Goal: Task Accomplishment & Management: Manage account settings

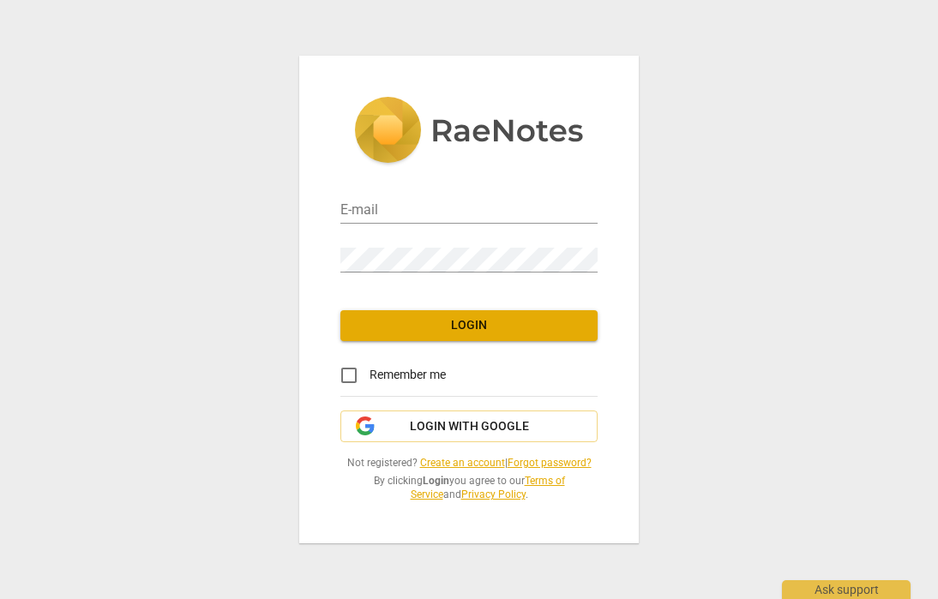
type input "dhubaibann@ipa.edu.sa"
click at [485, 329] on span "Login" at bounding box center [469, 325] width 230 height 17
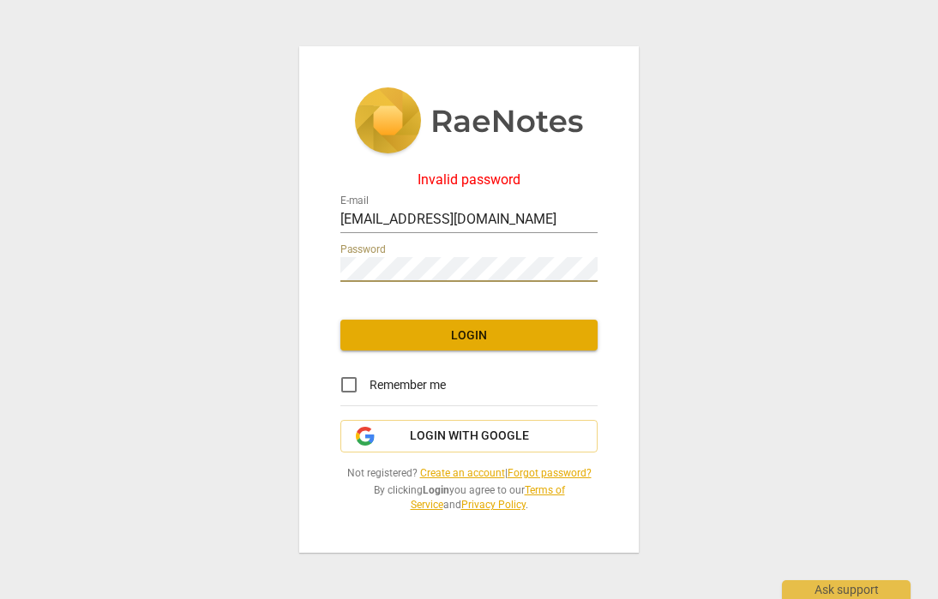
click at [388, 325] on button "Login" at bounding box center [468, 335] width 257 height 31
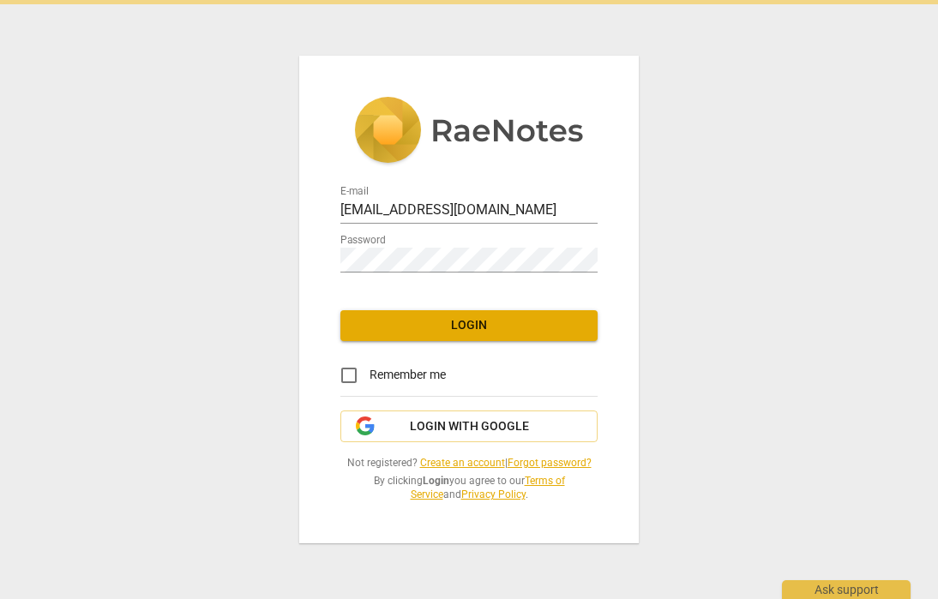
click at [424, 323] on span "Login" at bounding box center [469, 325] width 230 height 17
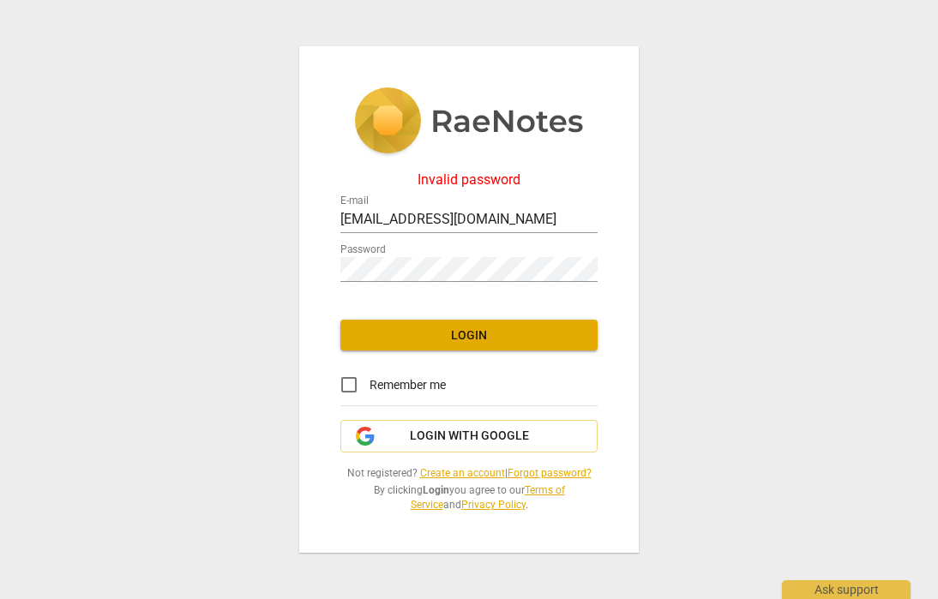
click at [443, 340] on span "Login" at bounding box center [469, 336] width 230 height 17
click at [247, 261] on div "Invalid password E-mail dhubaibann@ipa.edu.sa Password Login Remember me Login …" at bounding box center [469, 299] width 938 height 599
click at [233, 249] on div "Invalid password E-mail dhubaibann@ipa.edu.sa Password Login Remember me Login …" at bounding box center [469, 299] width 938 height 599
click at [251, 255] on div "Invalid password E-mail dhubaibann@ipa.edu.sa Password Login Remember me Login …" at bounding box center [469, 299] width 938 height 599
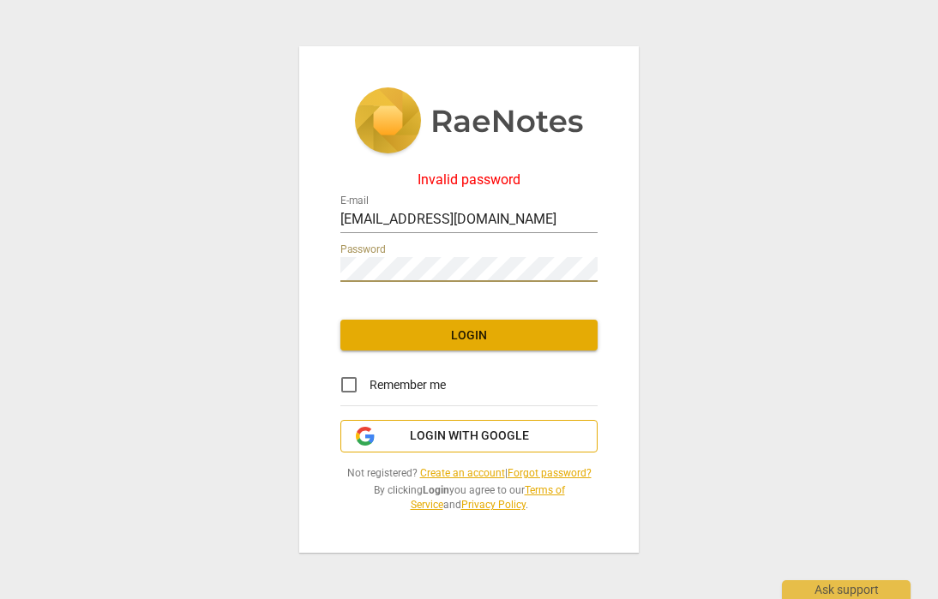
click at [411, 436] on span "Login with Google" at bounding box center [469, 436] width 119 height 17
